Goal: Communication & Community: Ask a question

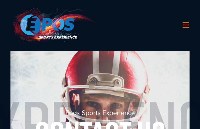
type input "N/A"
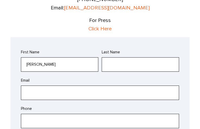
type input "[PERSON_NAME]"
type input "(___) ___-____"
type input "[PHONE_NUMBER]"
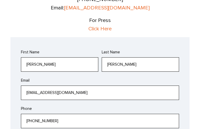
type input "[EMAIL_ADDRESS][DOMAIN_NAME]"
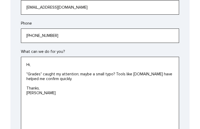
type textarea "Hi, "Grades" caught my attention; maybe a small typo? Tools like [DOMAIN_NAME] …"
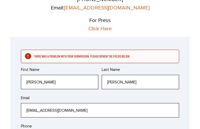
scroll to position [441, 0]
